Goal: Navigation & Orientation: Go to known website

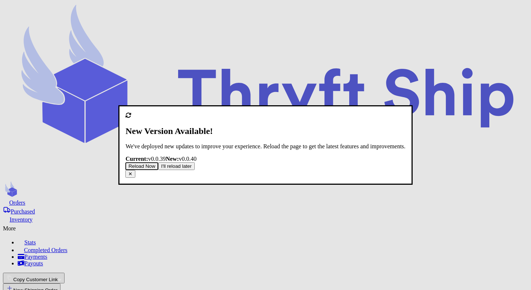
click at [158, 170] on button "Reload Now" at bounding box center [141, 167] width 33 height 8
